Goal: Task Accomplishment & Management: Complete application form

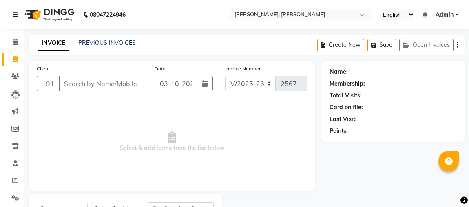
select select "4362"
select select "service"
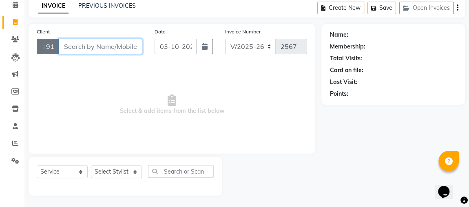
click at [87, 47] on input "Client" at bounding box center [101, 47] width 84 height 16
click at [81, 39] on input "Client" at bounding box center [101, 47] width 84 height 16
click at [124, 47] on input "Client" at bounding box center [101, 47] width 84 height 16
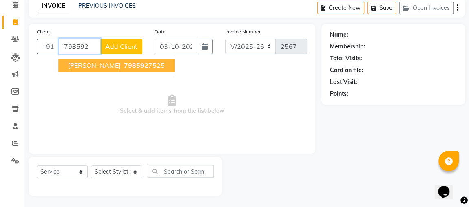
click at [134, 70] on button "[PERSON_NAME] 798592 7525" at bounding box center [116, 65] width 116 height 13
type input "7985927525"
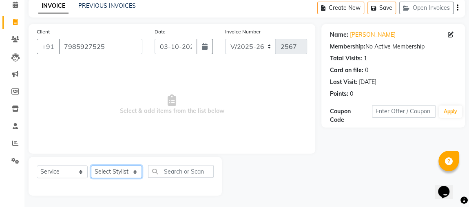
click at [113, 173] on select "Select Stylist" at bounding box center [116, 172] width 51 height 13
click at [91, 166] on select "Select Stylist" at bounding box center [116, 172] width 51 height 13
click at [124, 167] on select "Select Stylist" at bounding box center [116, 172] width 51 height 13
click at [117, 168] on select "Select Stylist" at bounding box center [116, 172] width 51 height 13
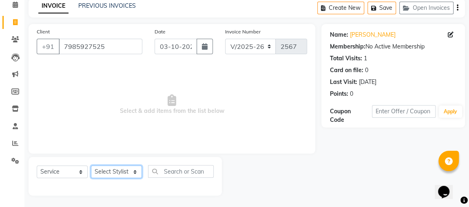
click at [117, 168] on select "Select Stylist" at bounding box center [116, 172] width 51 height 13
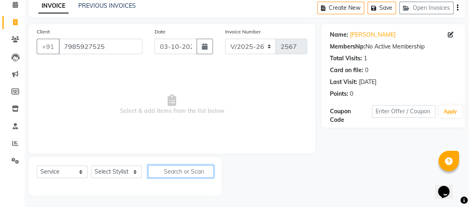
click at [157, 171] on input "text" at bounding box center [181, 171] width 66 height 13
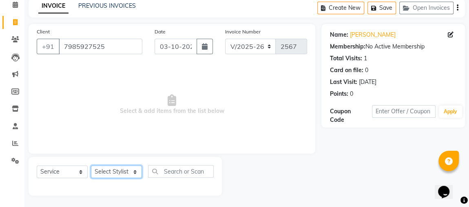
click at [103, 171] on select "Select Stylist" at bounding box center [116, 172] width 51 height 13
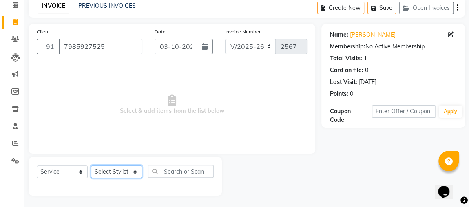
click at [103, 171] on select "Select Stylist" at bounding box center [116, 172] width 51 height 13
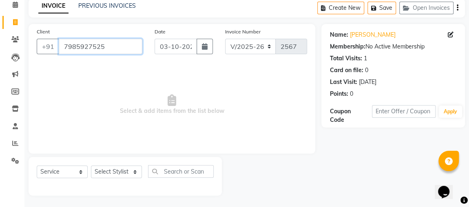
click at [106, 44] on input "7985927525" at bounding box center [101, 47] width 84 height 16
click at [104, 41] on input "7985927525" at bounding box center [101, 47] width 84 height 16
type input "7"
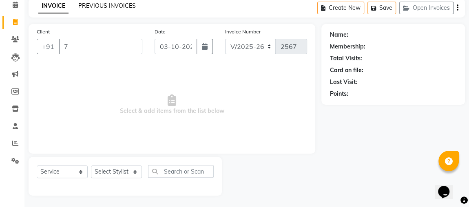
click at [128, 7] on link "PREVIOUS INVOICES" at bounding box center [107, 5] width 58 height 7
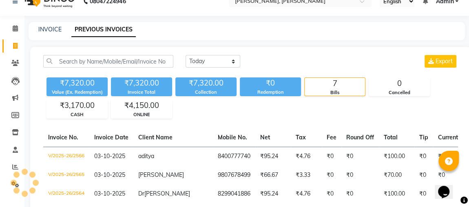
scroll to position [37, 0]
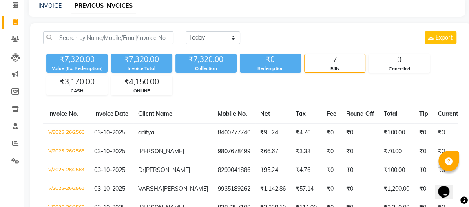
click at [51, 15] on div "INVOICE PREVIOUS INVOICES" at bounding box center [247, 7] width 436 height 18
click at [46, 15] on div "INVOICE PREVIOUS INVOICES" at bounding box center [247, 7] width 436 height 18
click at [51, 4] on link "INVOICE" at bounding box center [49, 5] width 23 height 7
select select "service"
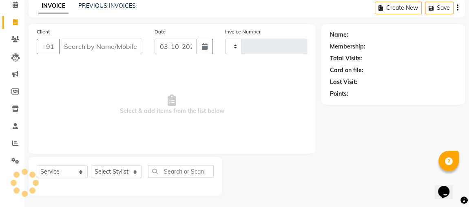
type input "2567"
select select "4362"
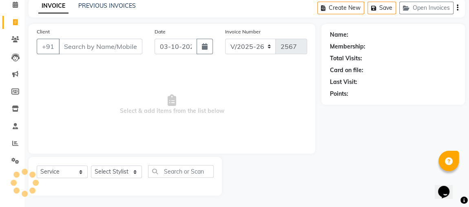
click at [86, 44] on input "Client" at bounding box center [101, 47] width 84 height 16
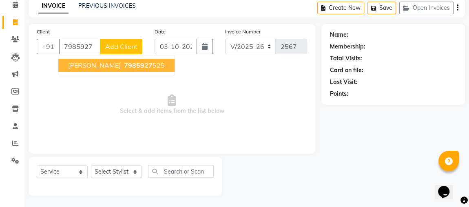
click at [127, 64] on span "7985927" at bounding box center [138, 65] width 29 height 8
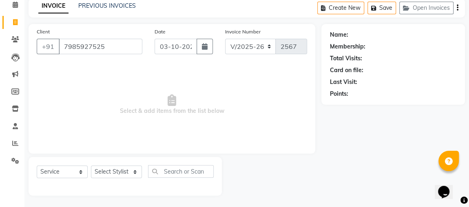
type input "7985927525"
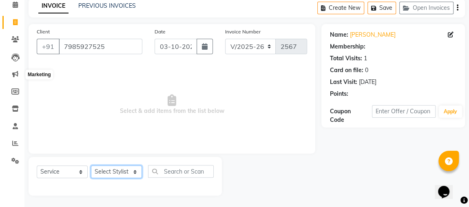
click at [115, 176] on select "Select Stylist [PERSON_NAME] [PERSON_NAME] [PERSON_NAME] MAKEUPS AND PREBRIDAL …" at bounding box center [116, 172] width 51 height 13
select select "80456"
click at [91, 166] on select "Select Stylist [PERSON_NAME] [PERSON_NAME] [PERSON_NAME] MAKEUPS AND PREBRIDAL …" at bounding box center [116, 172] width 51 height 13
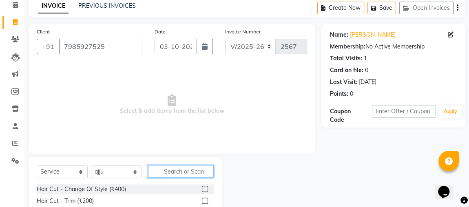
click at [180, 169] on input "text" at bounding box center [181, 171] width 66 height 13
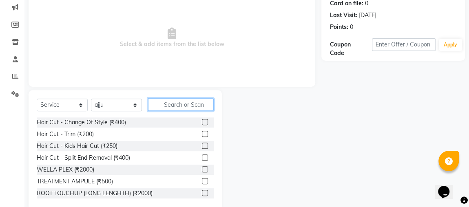
scroll to position [107, 0]
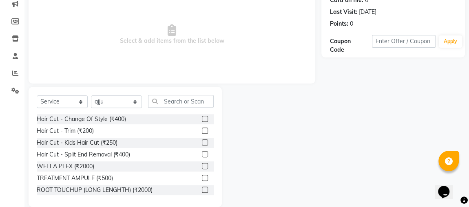
click at [202, 118] on label at bounding box center [205, 119] width 6 height 6
click at [202, 118] on input "checkbox" at bounding box center [204, 119] width 5 height 5
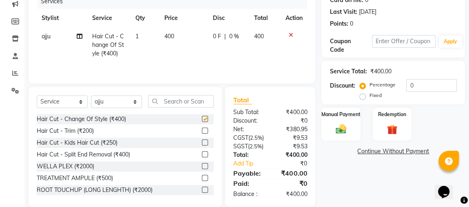
checkbox input "false"
click at [342, 129] on img at bounding box center [341, 129] width 18 height 13
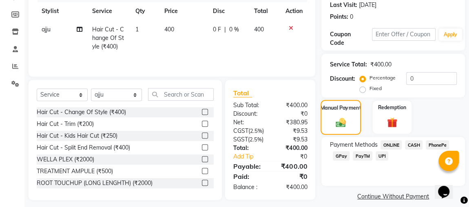
scroll to position [135, 0]
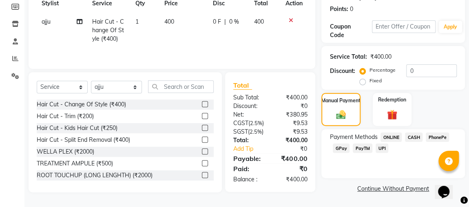
click at [413, 133] on span "CASH" at bounding box center [414, 137] width 18 height 9
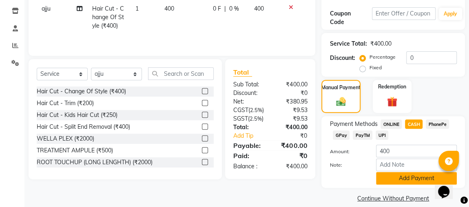
click at [395, 179] on button "Add Payment" at bounding box center [416, 178] width 81 height 13
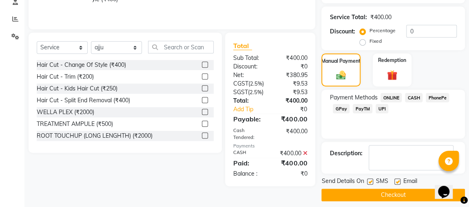
scroll to position [169, 0]
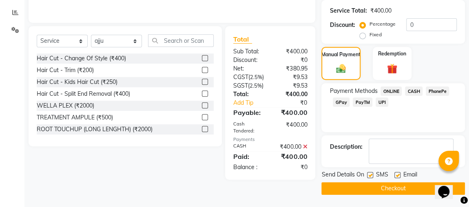
click at [424, 131] on div "Name: [PERSON_NAME] Membership: No Active Membership Total Visits: 1 Card on fi…" at bounding box center [396, 44] width 150 height 302
click at [383, 188] on button "Checkout" at bounding box center [393, 188] width 144 height 13
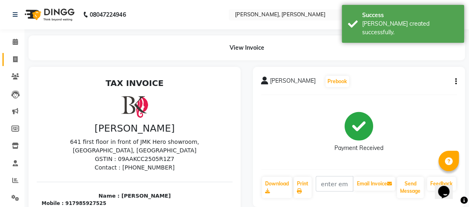
click at [11, 58] on span at bounding box center [15, 59] width 14 height 9
select select "service"
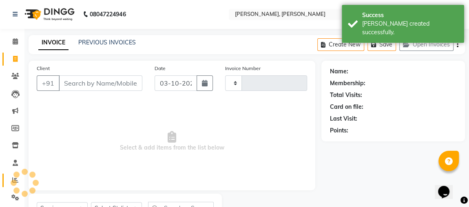
type input "2568"
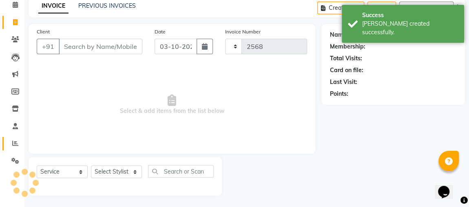
select select "4362"
click at [102, 39] on input "Client" at bounding box center [101, 47] width 84 height 16
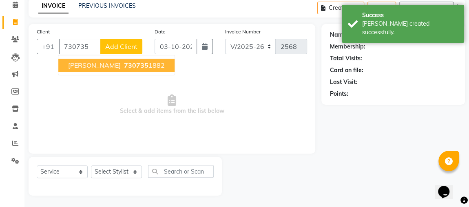
click at [124, 61] on span "730735" at bounding box center [136, 65] width 24 height 8
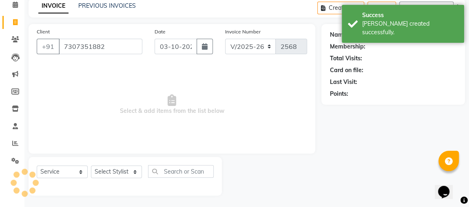
type input "7307351882"
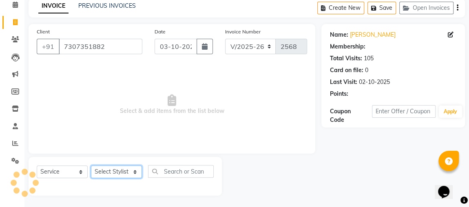
click at [115, 170] on select "Select Stylist [PERSON_NAME] [PERSON_NAME] [PERSON_NAME] MAKEUPS AND PREBRIDAL …" at bounding box center [116, 172] width 51 height 13
click at [91, 166] on select "Select Stylist [PERSON_NAME] [PERSON_NAME] [PERSON_NAME] MAKEUPS AND PREBRIDAL …" at bounding box center [116, 172] width 51 height 13
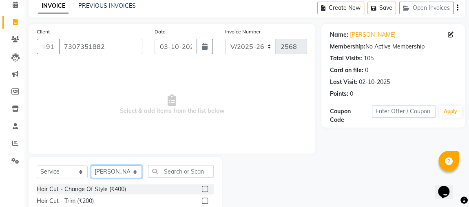
click at [128, 166] on select "Select Stylist [PERSON_NAME] [PERSON_NAME] [PERSON_NAME] MAKEUPS AND PREBRIDAL …" at bounding box center [116, 172] width 51 height 13
select select "32641"
click at [91, 166] on select "Select Stylist [PERSON_NAME] [PERSON_NAME] [PERSON_NAME] MAKEUPS AND PREBRIDAL …" at bounding box center [116, 172] width 51 height 13
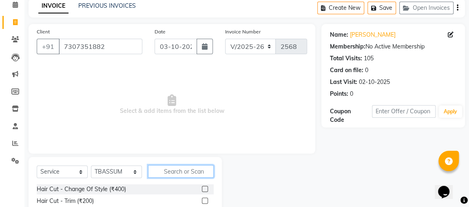
click at [188, 173] on input "text" at bounding box center [181, 171] width 66 height 13
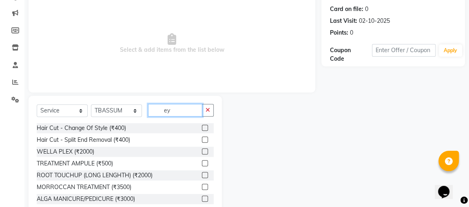
scroll to position [73, 0]
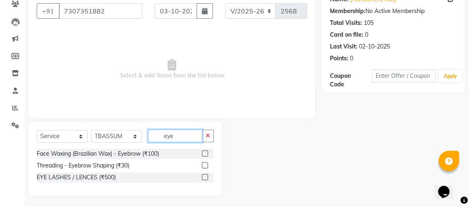
type input "eye"
click at [205, 164] on label at bounding box center [205, 165] width 6 height 6
click at [205, 164] on input "checkbox" at bounding box center [204, 165] width 5 height 5
checkbox input "true"
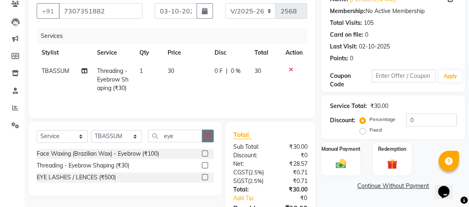
click at [204, 130] on button "button" at bounding box center [208, 136] width 12 height 13
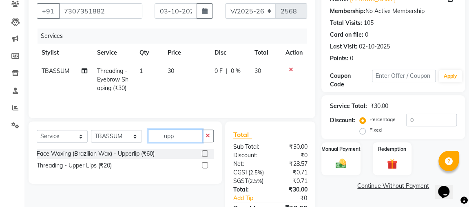
type input "upp"
click at [205, 164] on label at bounding box center [205, 165] width 6 height 6
click at [205, 164] on input "checkbox" at bounding box center [204, 165] width 5 height 5
checkbox input "true"
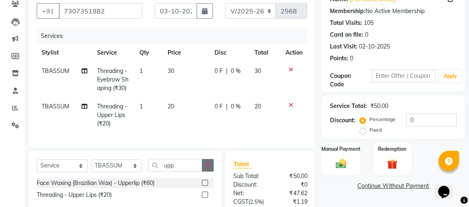
click at [204, 164] on button "button" at bounding box center [208, 165] width 12 height 13
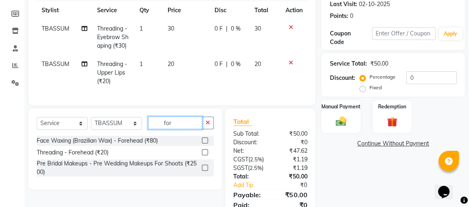
type input "for"
click at [205, 155] on label at bounding box center [205, 152] width 6 height 6
click at [205, 155] on input "checkbox" at bounding box center [204, 152] width 5 height 5
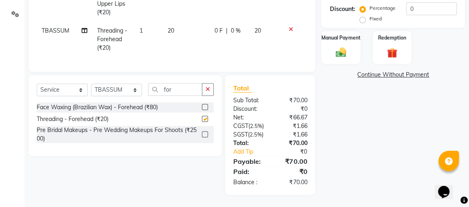
checkbox input "false"
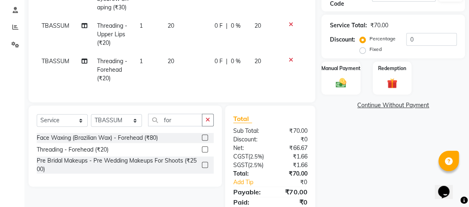
scroll to position [153, 0]
click at [345, 82] on img at bounding box center [341, 83] width 18 height 13
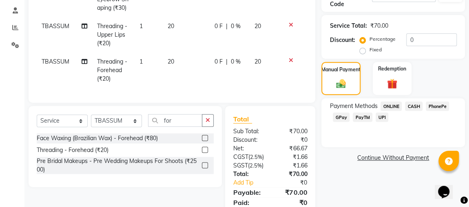
click at [395, 109] on span "ONLINE" at bounding box center [391, 106] width 21 height 9
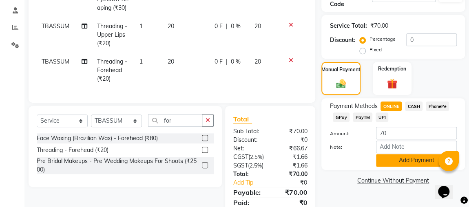
click at [399, 158] on button "Add Payment" at bounding box center [416, 160] width 81 height 13
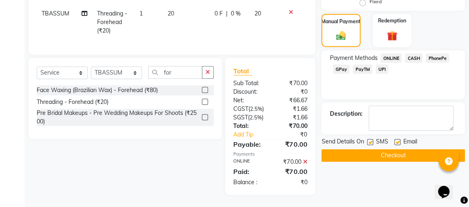
scroll to position [223, 0]
click at [388, 149] on button "Checkout" at bounding box center [393, 155] width 144 height 13
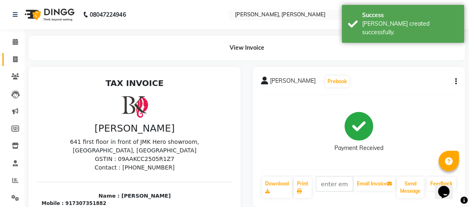
click at [7, 60] on link "Invoice" at bounding box center [12, 59] width 20 height 13
select select "service"
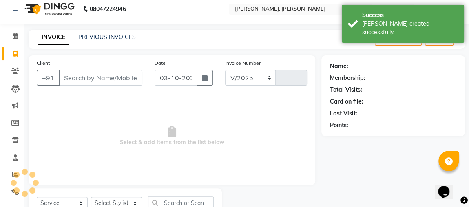
scroll to position [37, 0]
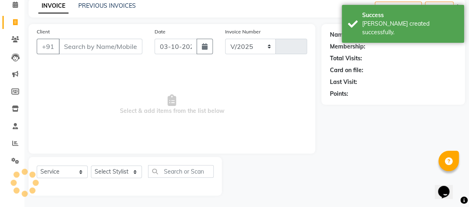
select select "4362"
type input "2569"
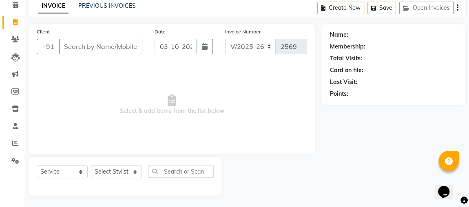
click at [115, 19] on main "INVOICE PREVIOUS INVOICES Create New Save Open Invoices Client +91 Date [DATE] …" at bounding box center [246, 103] width 445 height 210
click at [113, 13] on div "INVOICE PREVIOUS INVOICES Create New Save Open Invoices" at bounding box center [247, 7] width 436 height 19
click at [114, 8] on link "PREVIOUS INVOICES" at bounding box center [107, 5] width 58 height 7
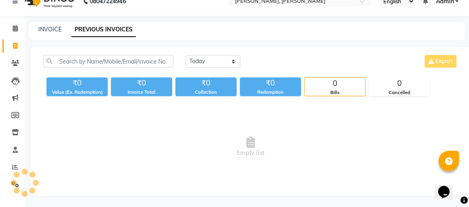
click at [109, 22] on link "PREVIOUS INVOICES" at bounding box center [103, 29] width 64 height 15
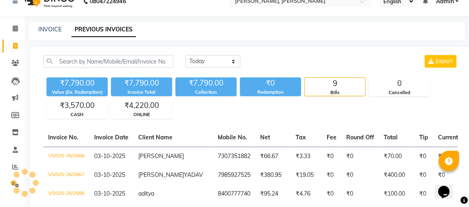
scroll to position [37, 0]
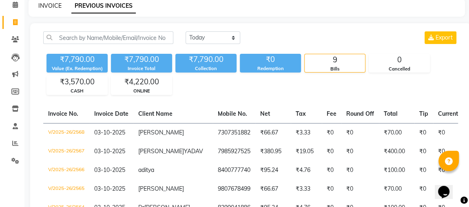
click at [59, 4] on link "INVOICE" at bounding box center [49, 5] width 23 height 7
select select "service"
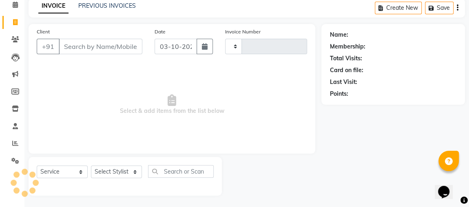
type input "2569"
select select "4362"
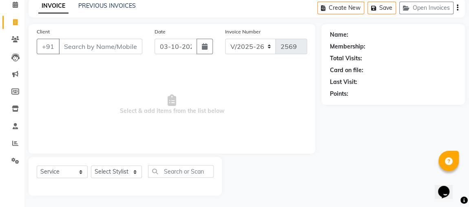
click at [70, 83] on span "Select & add items from the list below" at bounding box center [172, 105] width 270 height 82
click at [63, 86] on span "Select & add items from the list below" at bounding box center [172, 105] width 270 height 82
click at [44, 97] on span "Select & add items from the list below" at bounding box center [172, 105] width 270 height 82
